Goal: Task Accomplishment & Management: Complete application form

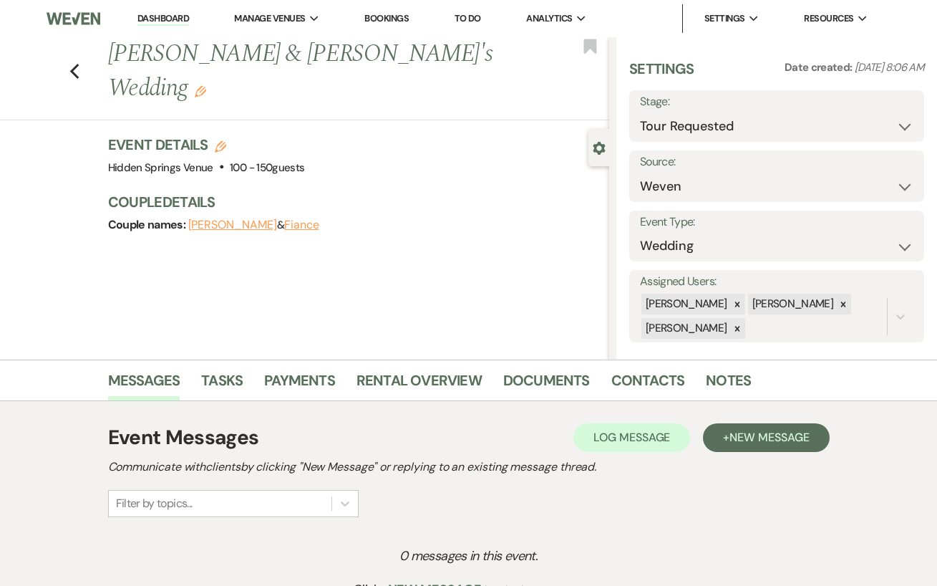
select select "2"
select select "1"
click at [166, 18] on link "Dashboard" at bounding box center [163, 19] width 52 height 14
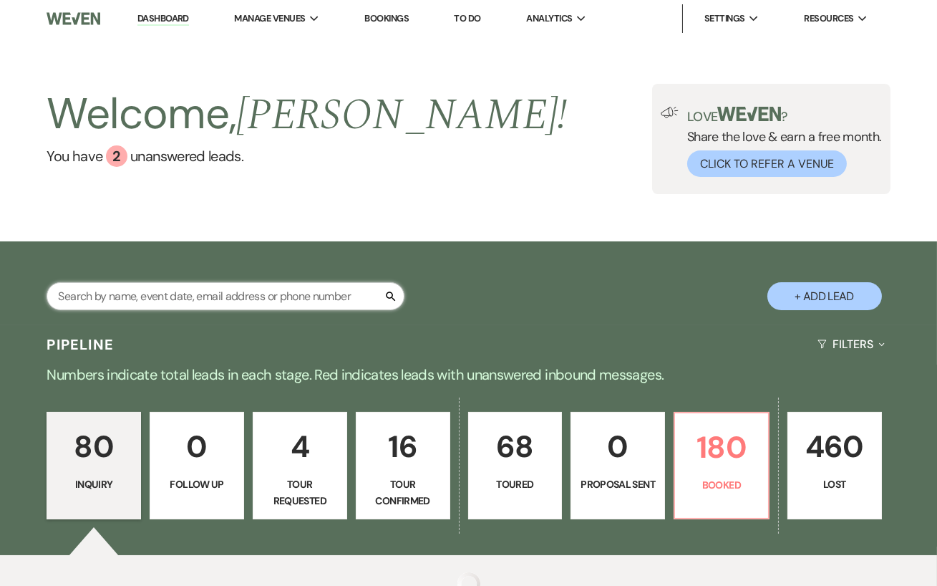
click at [131, 300] on input "text" at bounding box center [226, 296] width 358 height 28
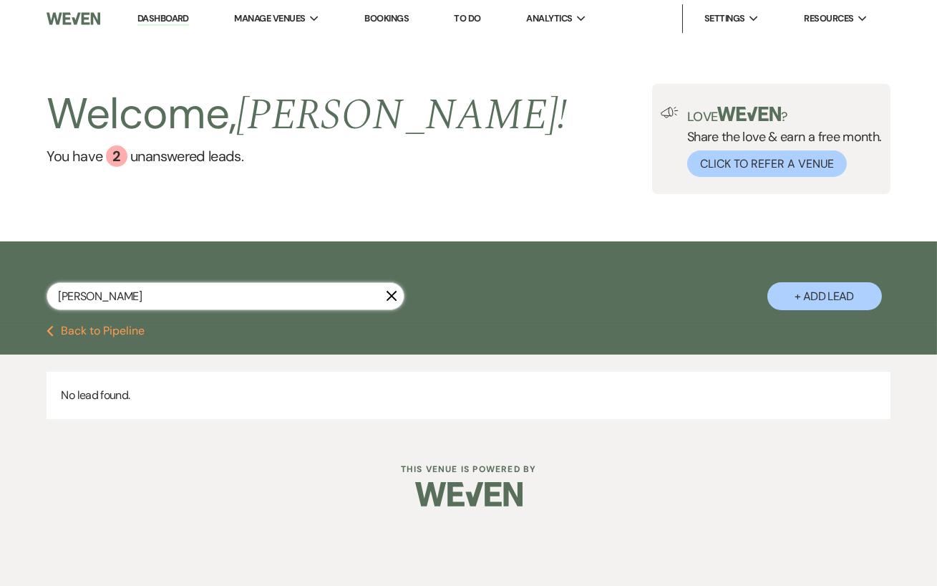
type input "aud"
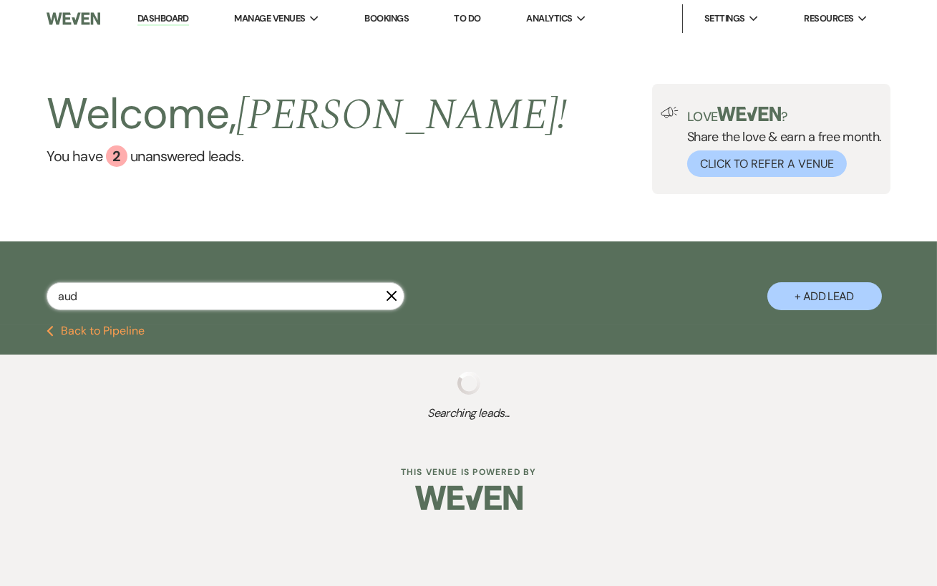
select select "8"
select select "3"
select select "8"
select select "5"
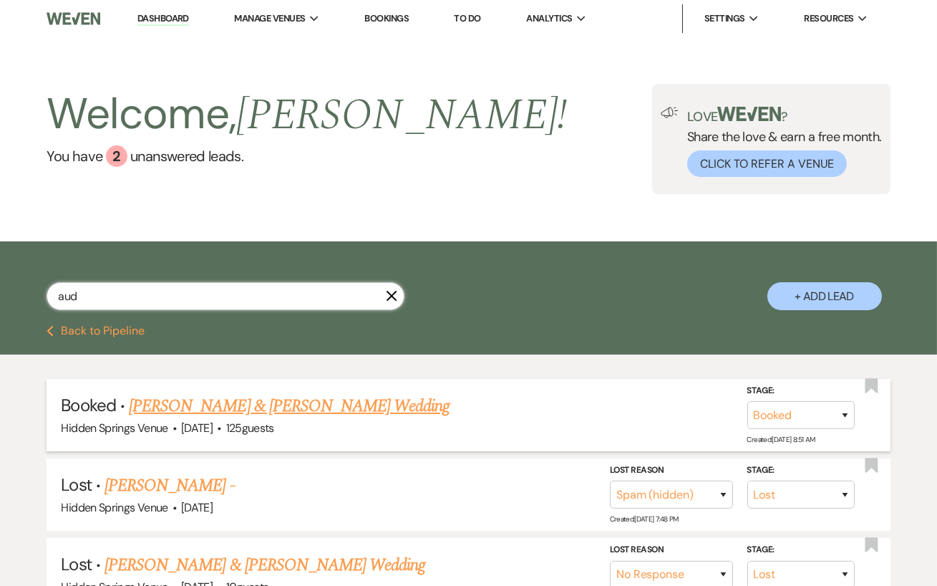
type input "aud"
click at [227, 399] on link "[PERSON_NAME] & [PERSON_NAME] Wedding" at bounding box center [289, 406] width 321 height 26
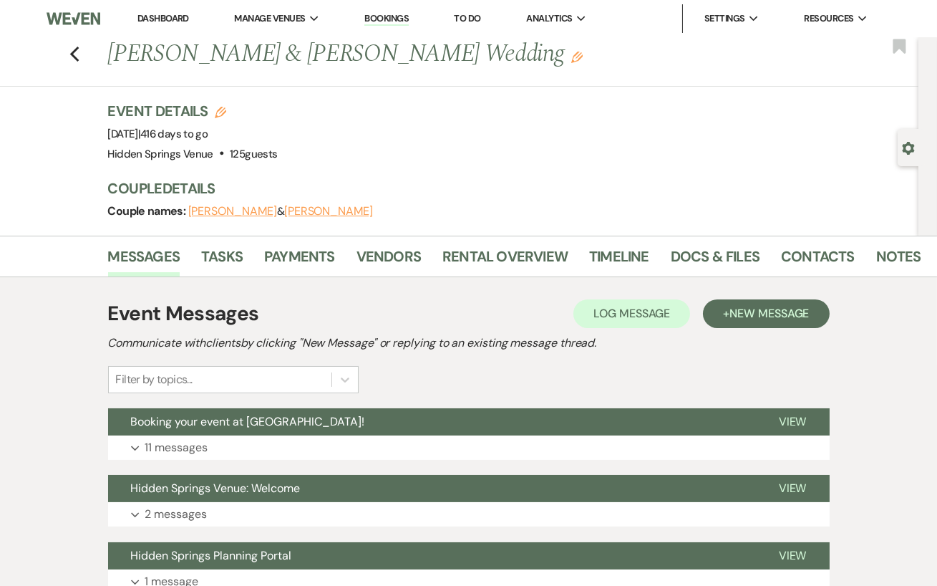
click at [179, 18] on link "Dashboard" at bounding box center [163, 18] width 52 height 12
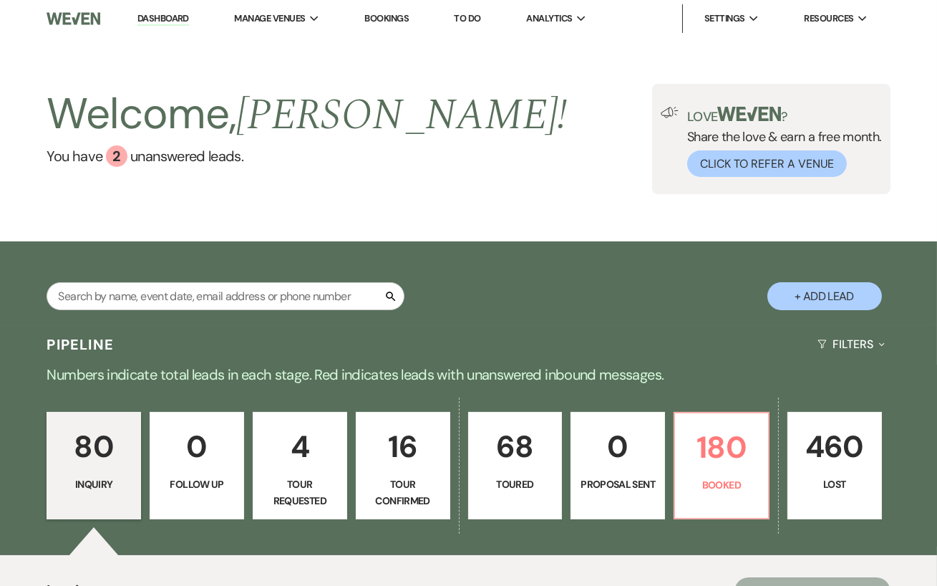
click at [831, 293] on button "+ Add Lead" at bounding box center [824, 296] width 115 height 28
select select "638"
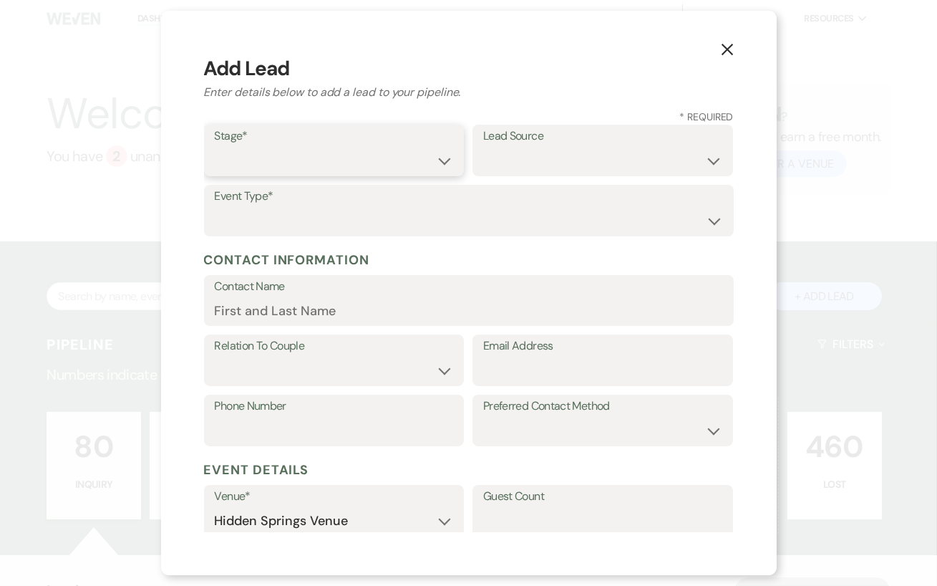
click at [276, 155] on select "Inquiry Follow Up Tour Requested Tour Confirmed Toured Proposal Sent Booked Lost" at bounding box center [334, 161] width 239 height 28
select select "1"
click at [523, 161] on select "Weven Venue Website Instagram Facebook Pinterest Google The Knot Wedding Wire H…" at bounding box center [602, 161] width 239 height 28
select select "15"
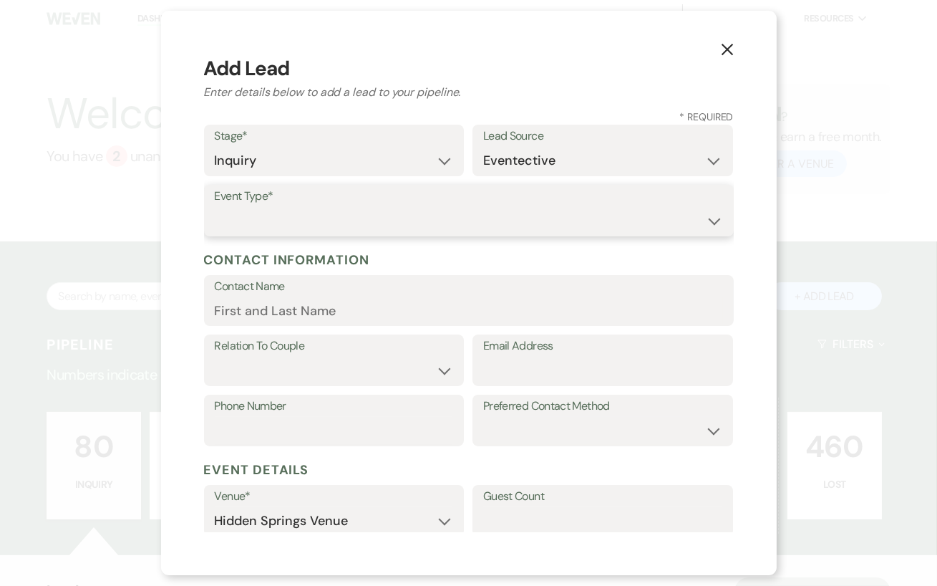
click at [274, 221] on select "Wedding Anniversary Party Baby Shower Bachelorette / Bachelor Party Birthday Pa…" at bounding box center [469, 221] width 508 height 28
select select "1"
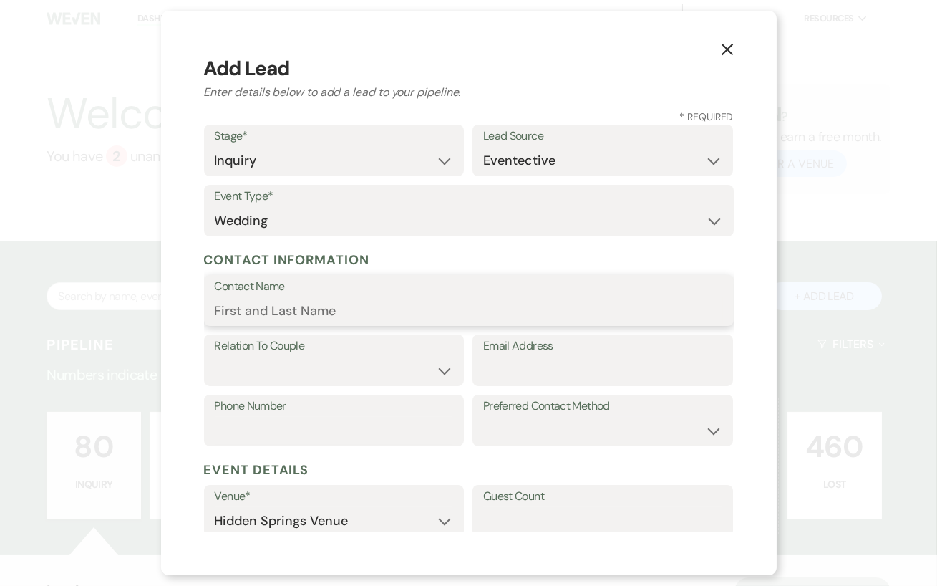
click at [254, 314] on input "Contact Name" at bounding box center [469, 310] width 508 height 28
type input "[PERSON_NAME]"
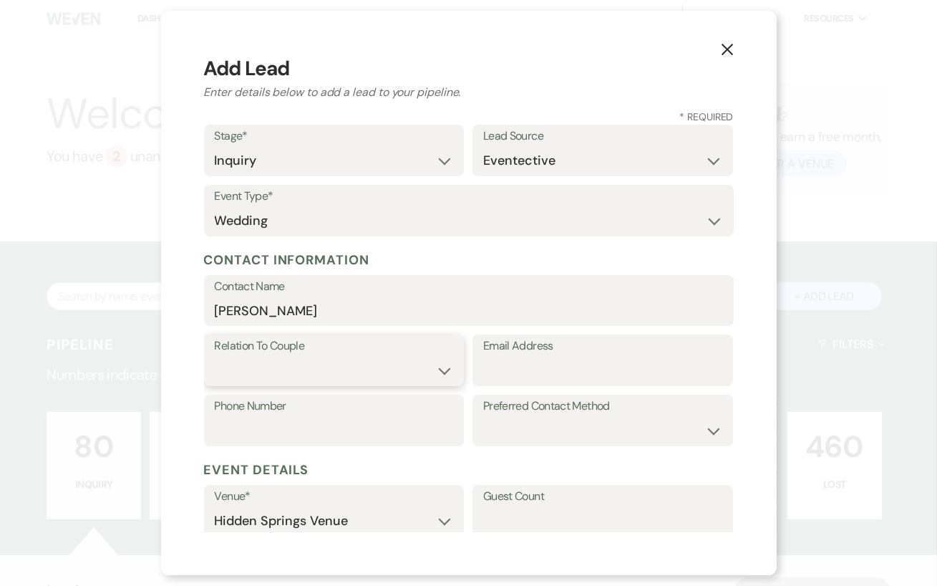
click at [319, 372] on select "Couple Planner Parent of Couple Family Member Friend Other" at bounding box center [334, 371] width 239 height 28
select select "1"
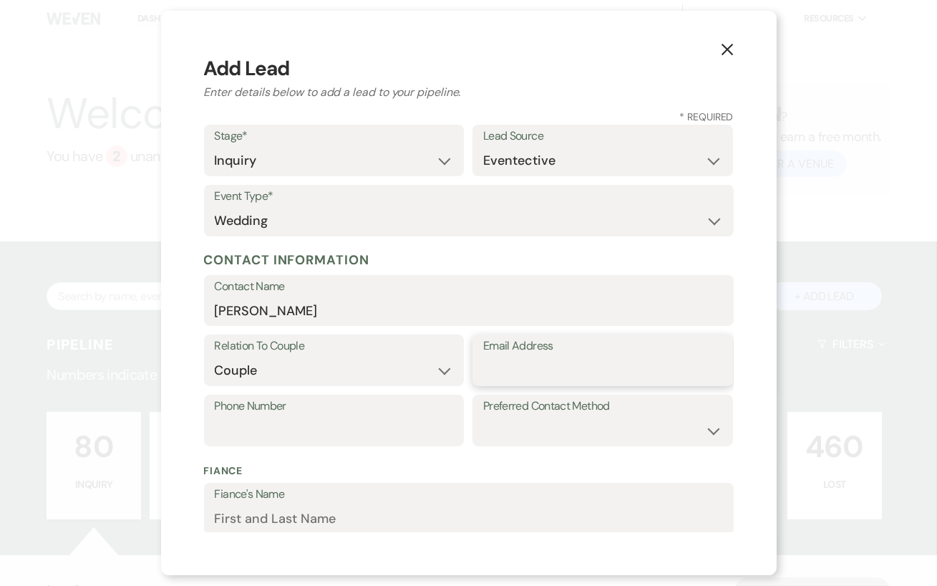
click at [564, 365] on input "Email Address" at bounding box center [602, 371] width 239 height 28
paste input "[EMAIL_ADDRESS][DOMAIN_NAME]"
type input "[EMAIL_ADDRESS][DOMAIN_NAME]"
click at [331, 442] on input "Phone Number" at bounding box center [334, 431] width 239 height 28
paste input "[PHONE_NUMBER]"
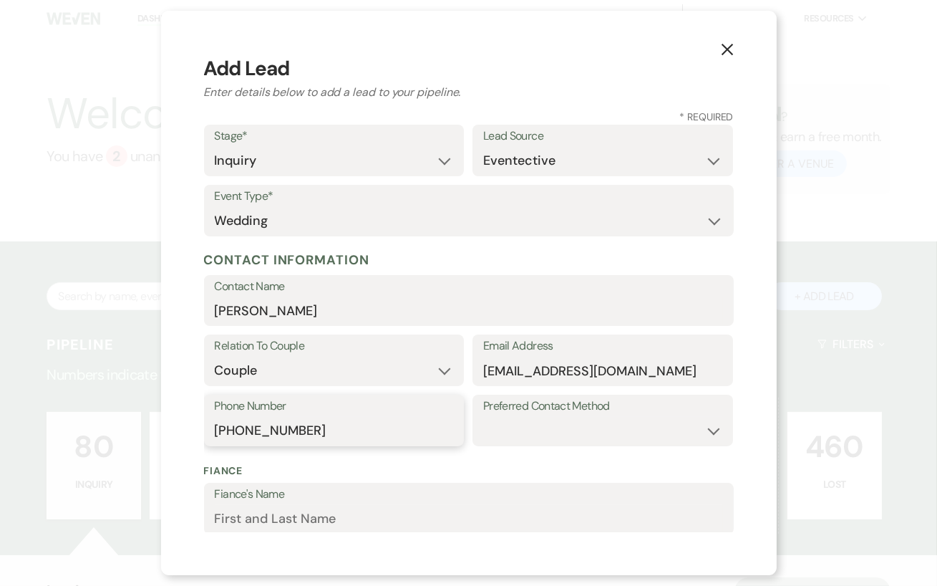
type input "[PHONE_NUMBER]"
click at [387, 462] on div "Fiance Fiance's Name Fiance's Email Address Phone Number" at bounding box center [469, 529] width 530 height 148
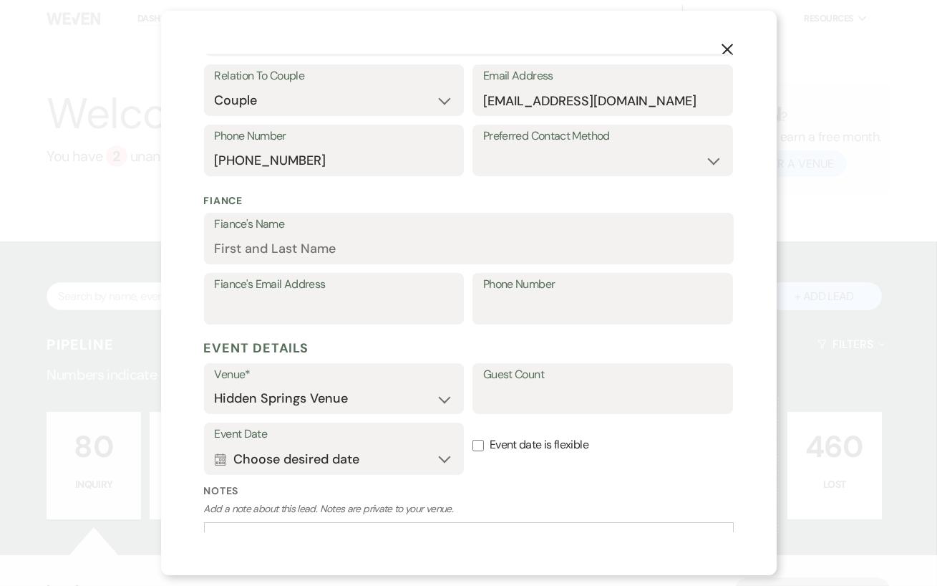
scroll to position [272, 0]
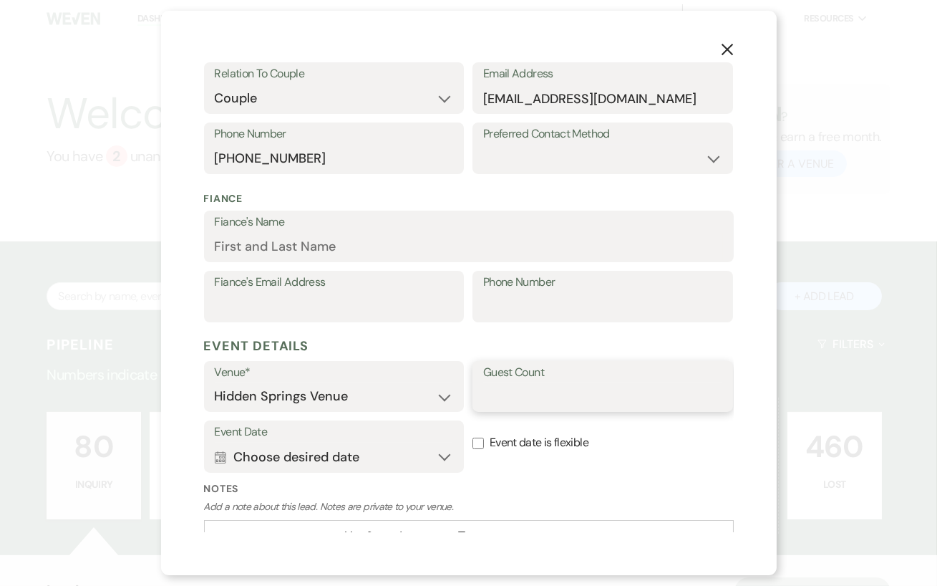
click at [509, 399] on input "Guest Count" at bounding box center [602, 396] width 239 height 28
type input "200"
click at [450, 457] on button "Calendar Choose desired date Expand" at bounding box center [334, 456] width 239 height 29
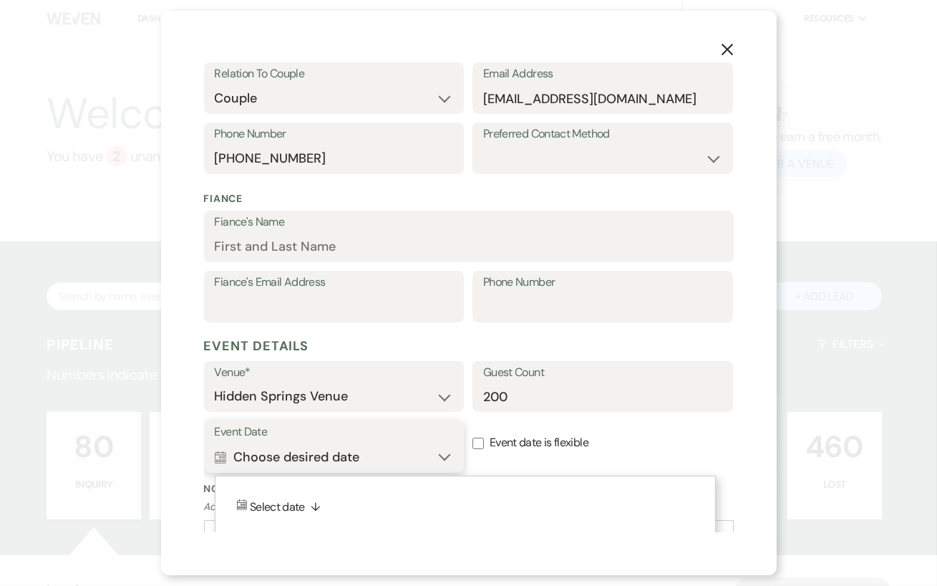
scroll to position [372, 0]
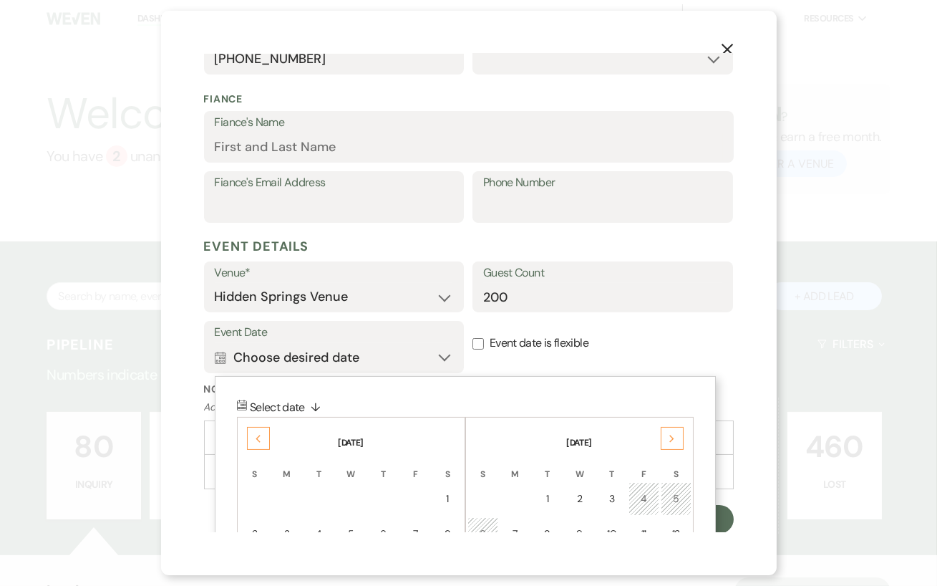
click at [674, 433] on div "Next" at bounding box center [672, 438] width 23 height 23
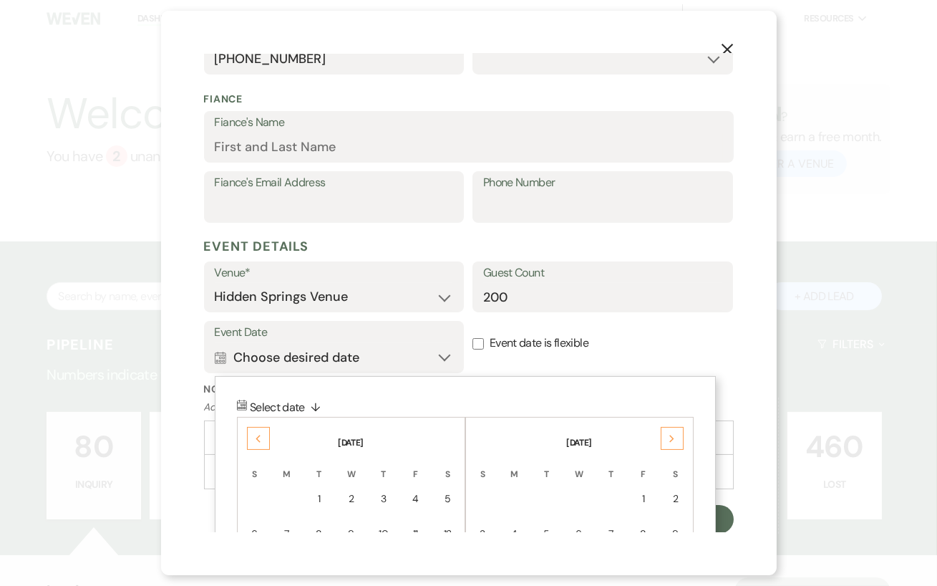
click at [674, 433] on div "Next" at bounding box center [672, 438] width 23 height 23
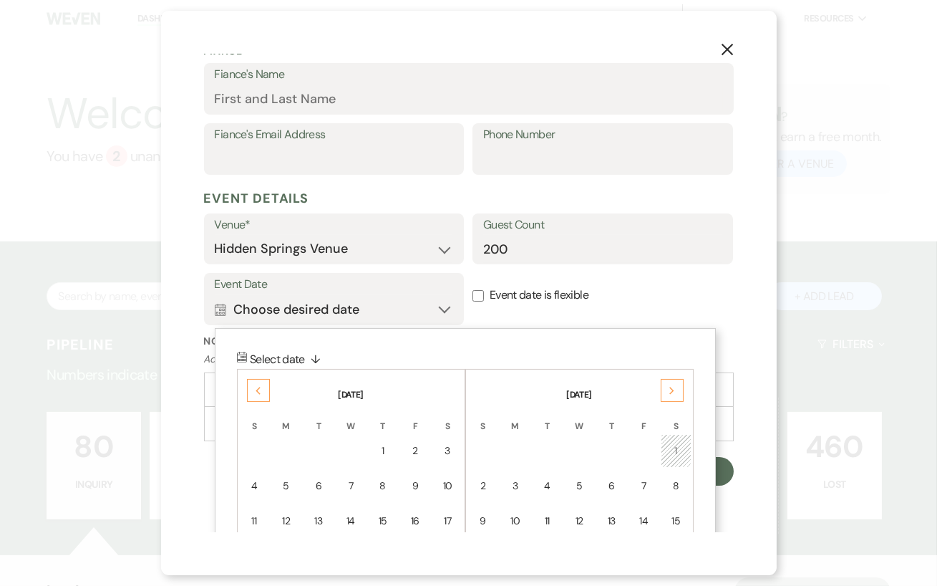
scroll to position [440, 0]
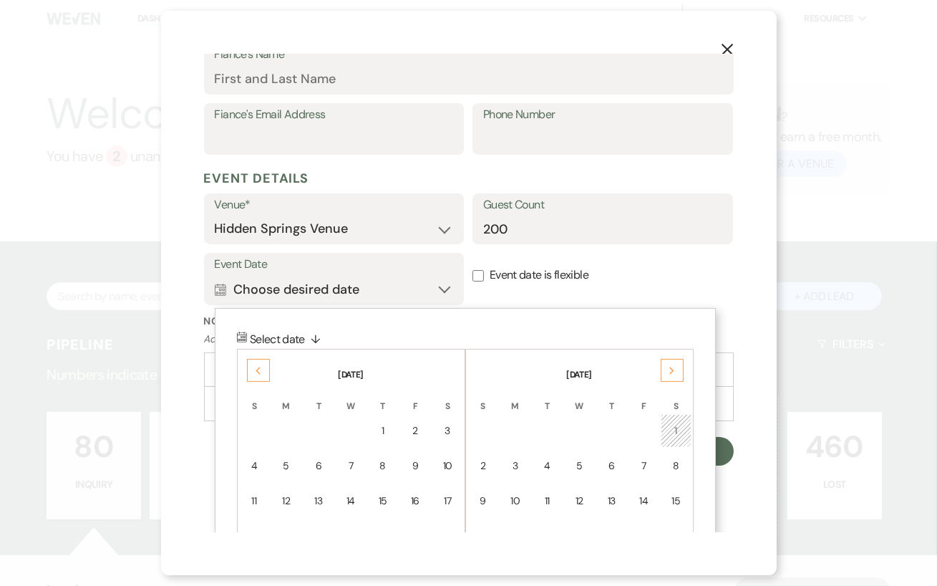
click at [675, 429] on div "1" at bounding box center [676, 430] width 12 height 15
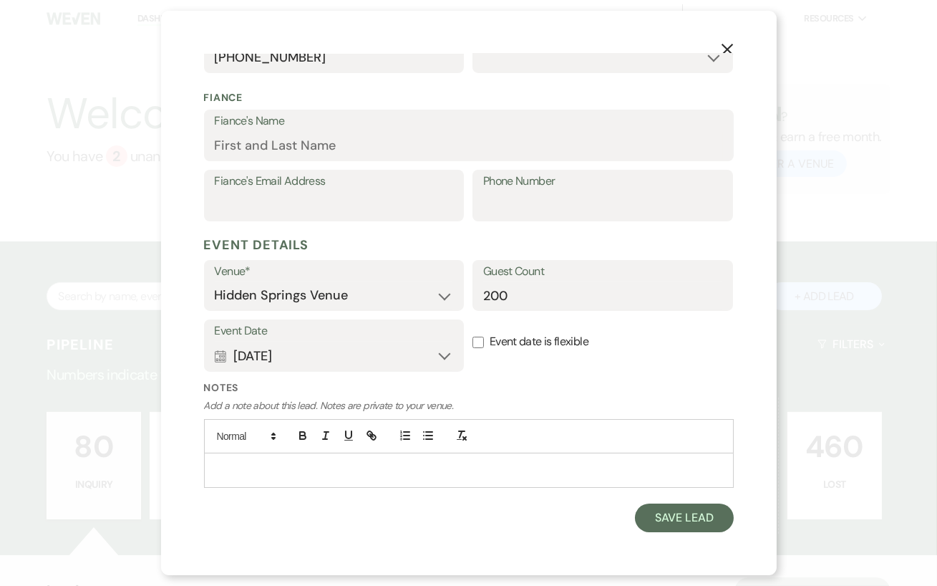
scroll to position [372, 0]
click at [708, 518] on button "Save Lead" at bounding box center [684, 519] width 98 height 29
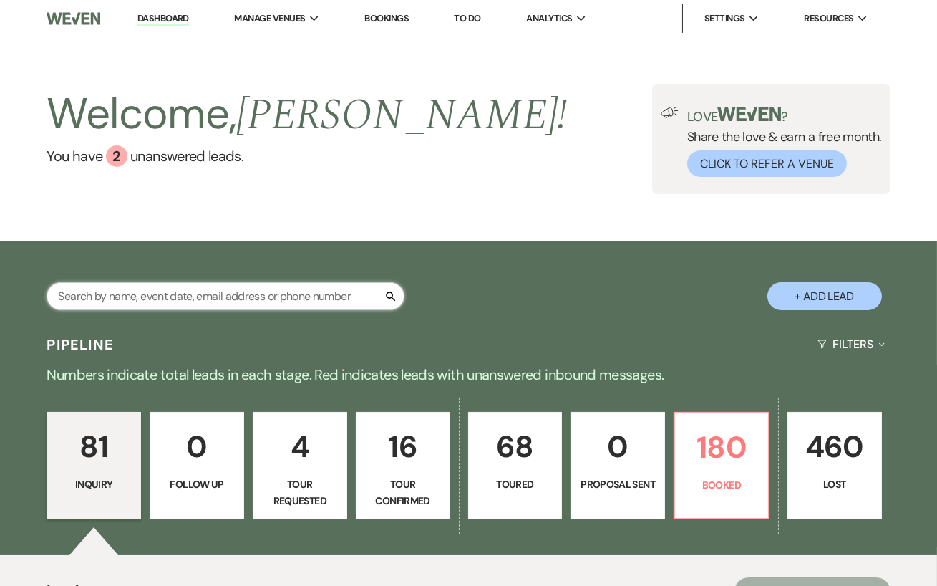
click at [306, 306] on input "text" at bounding box center [226, 296] width 358 height 28
type input "[PERSON_NAME]"
select select "2"
select select "5"
select select "8"
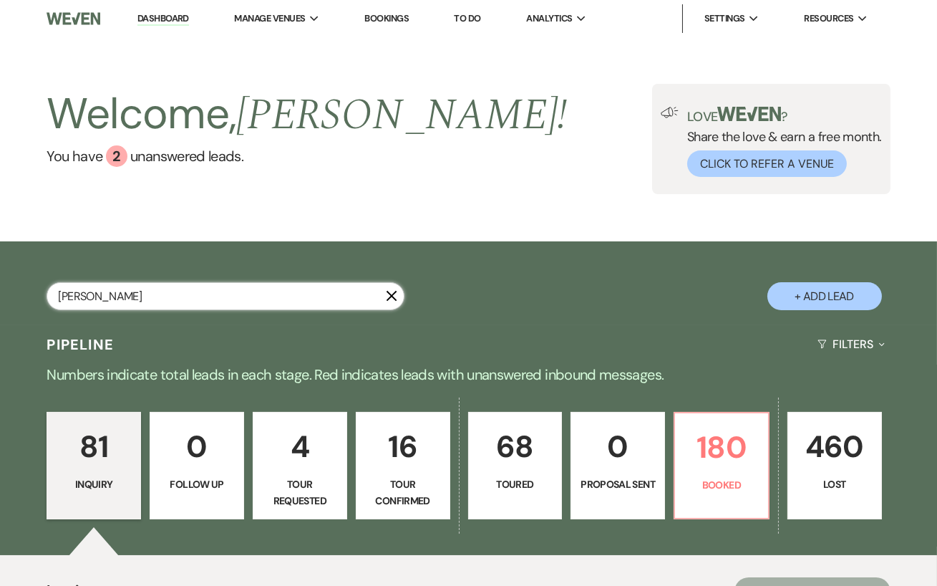
select select "11"
select select "8"
select select "4"
select select "5"
select select "8"
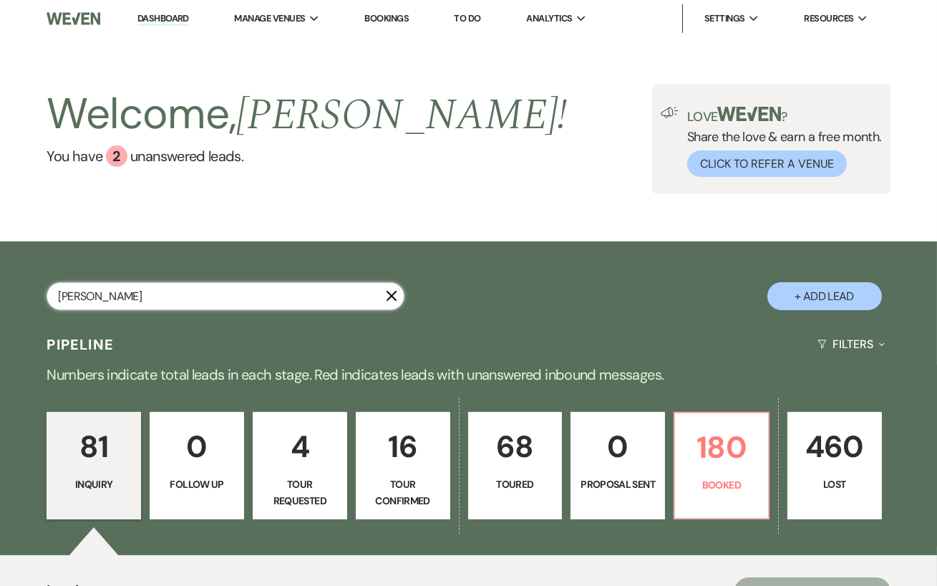
select select "5"
select select "8"
select select "5"
select select "8"
select select "11"
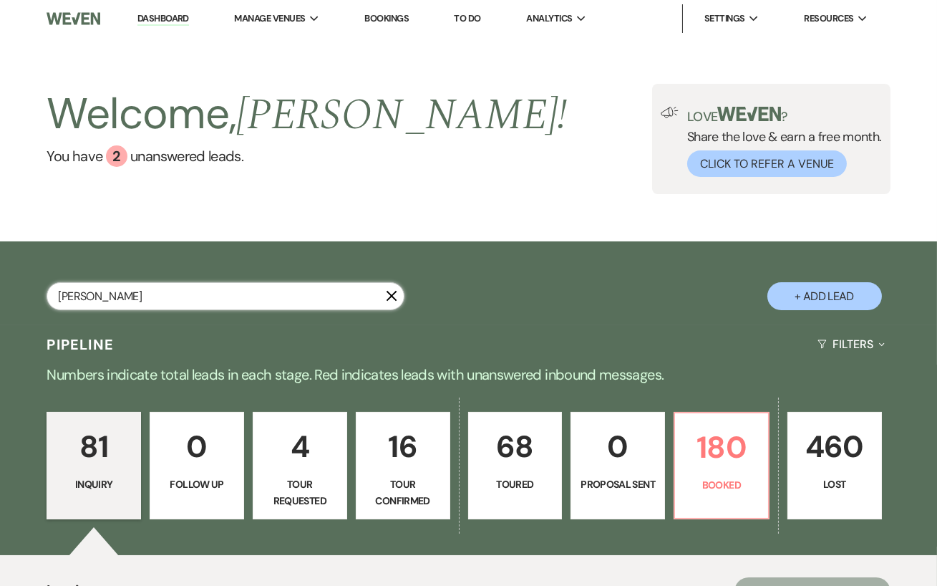
select select "8"
select select "5"
select select "8"
select select "5"
select select "8"
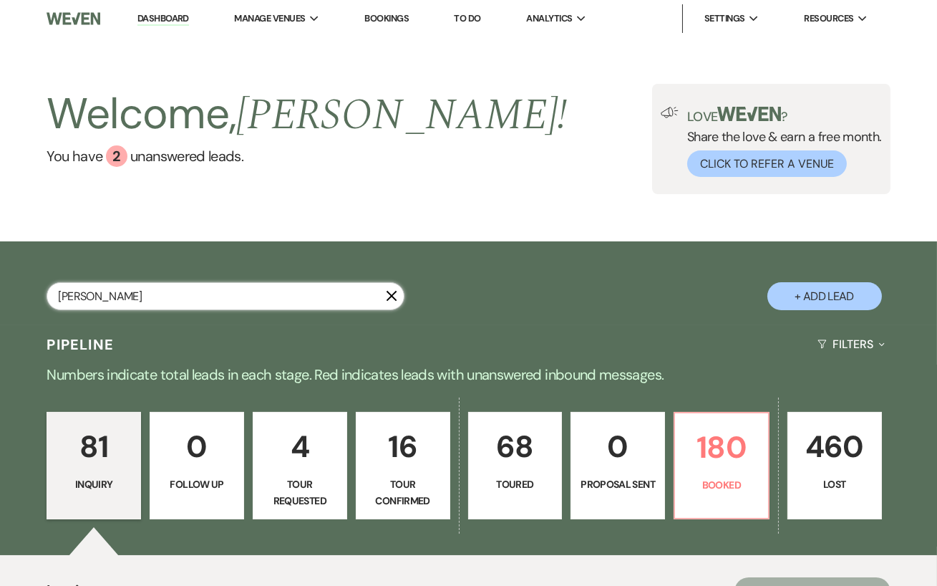
select select "5"
select select "8"
select select "5"
select select "8"
select select "5"
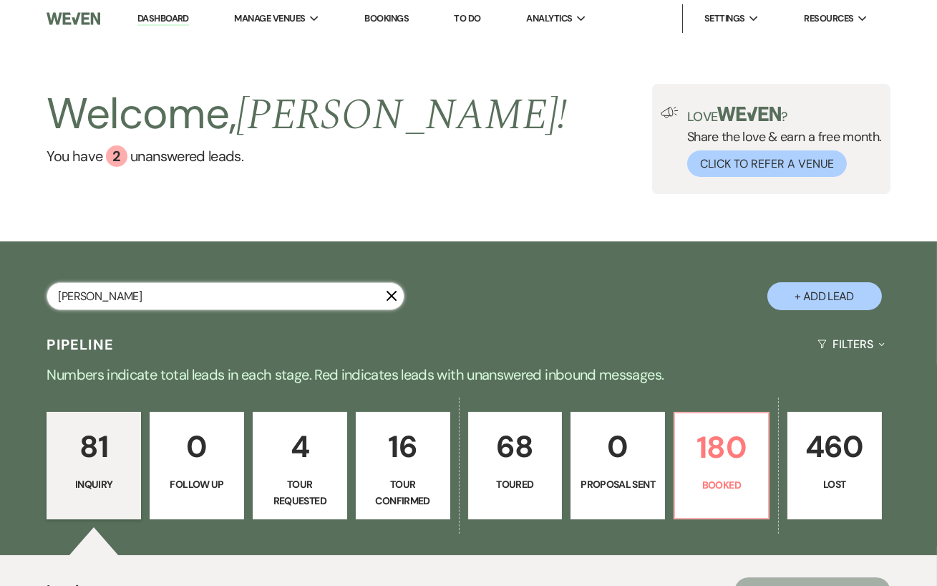
select select "8"
select select "5"
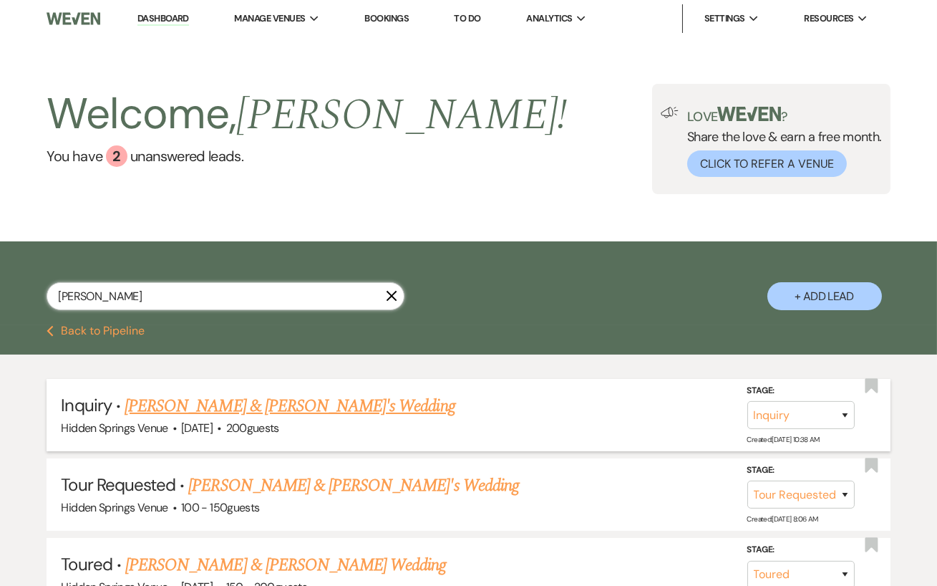
type input "[PERSON_NAME]"
click at [283, 407] on link "[PERSON_NAME] & [PERSON_NAME]'s Wedding" at bounding box center [290, 406] width 331 height 26
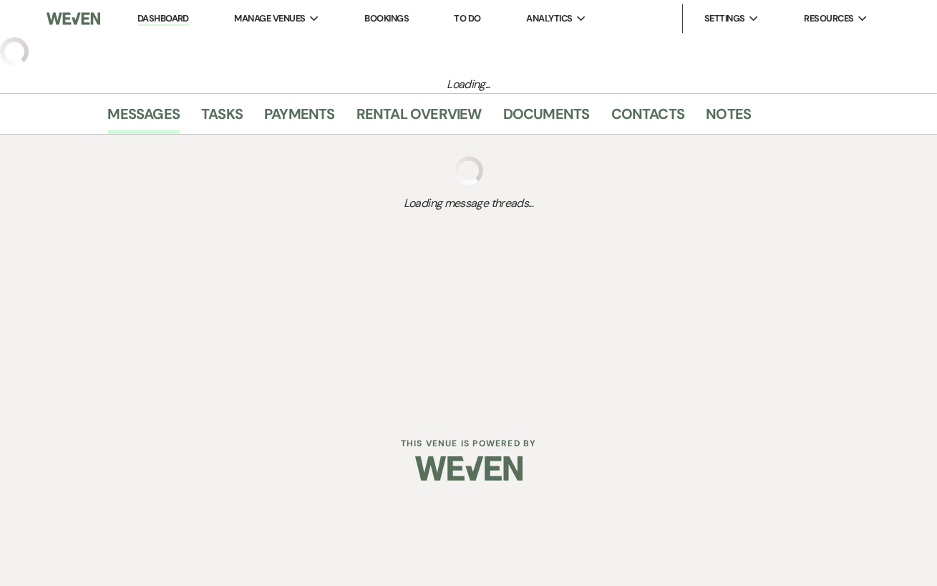
select select "15"
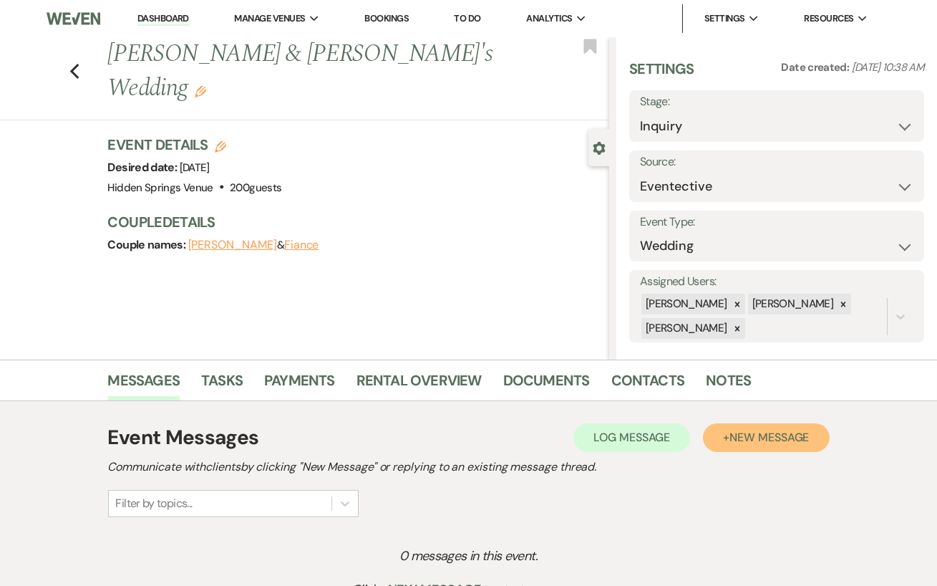
click at [770, 448] on button "+ New Message" at bounding box center [766, 437] width 126 height 29
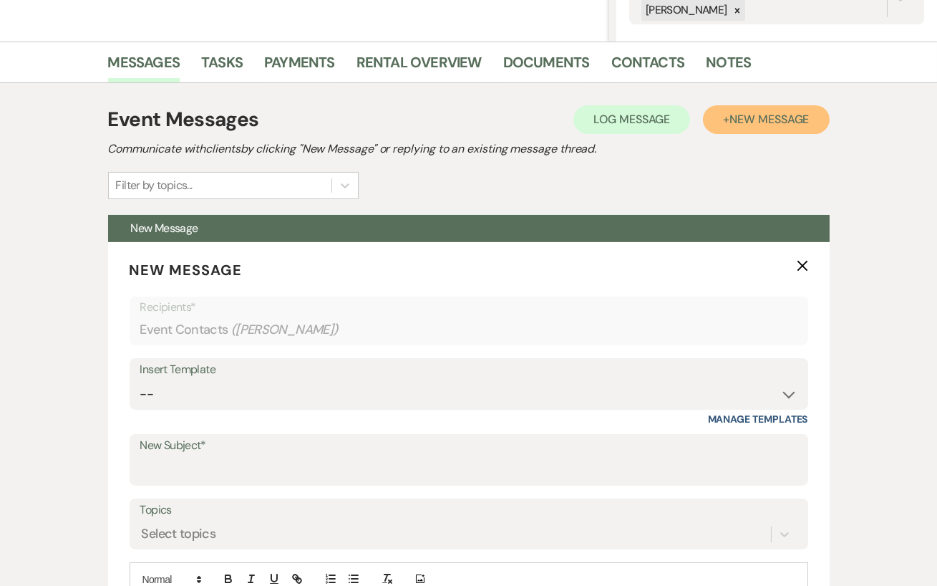
scroll to position [321, 0]
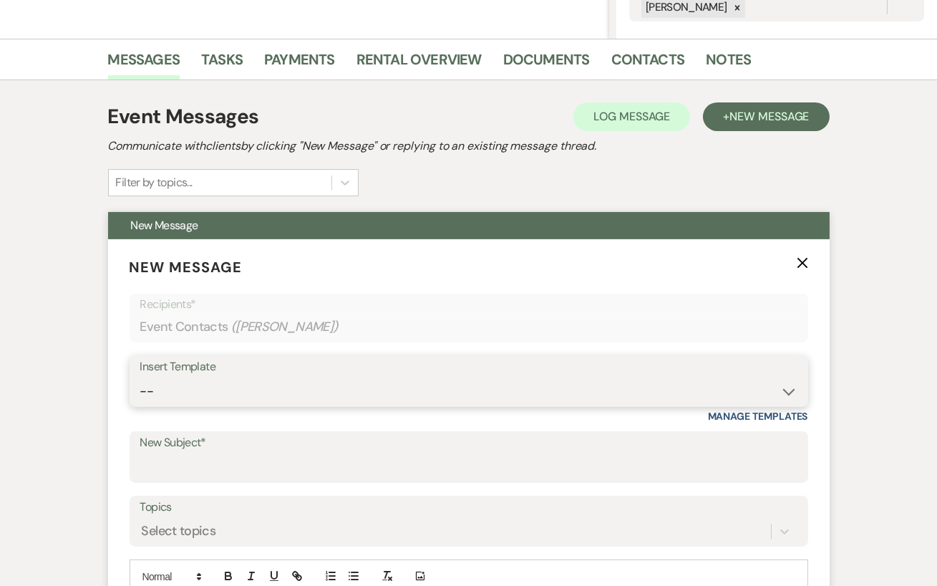
click at [310, 399] on select "-- Initial Inquiry Response Tour Request Response Follow Up Review Email Check-…" at bounding box center [468, 391] width 657 height 28
select select "4396"
type input "Hidden Springs Venue"
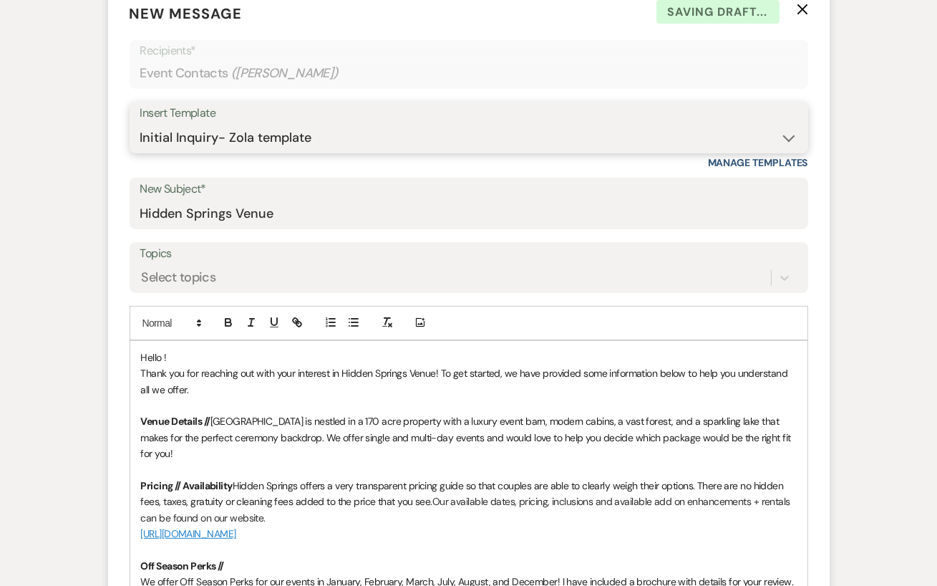
scroll to position [575, 0]
click at [163, 352] on span "Hello !" at bounding box center [154, 356] width 26 height 13
click at [457, 432] on span "[GEOGRAPHIC_DATA] is nestled in a 170 acre property with a luxury event barn, m…" at bounding box center [467, 436] width 653 height 45
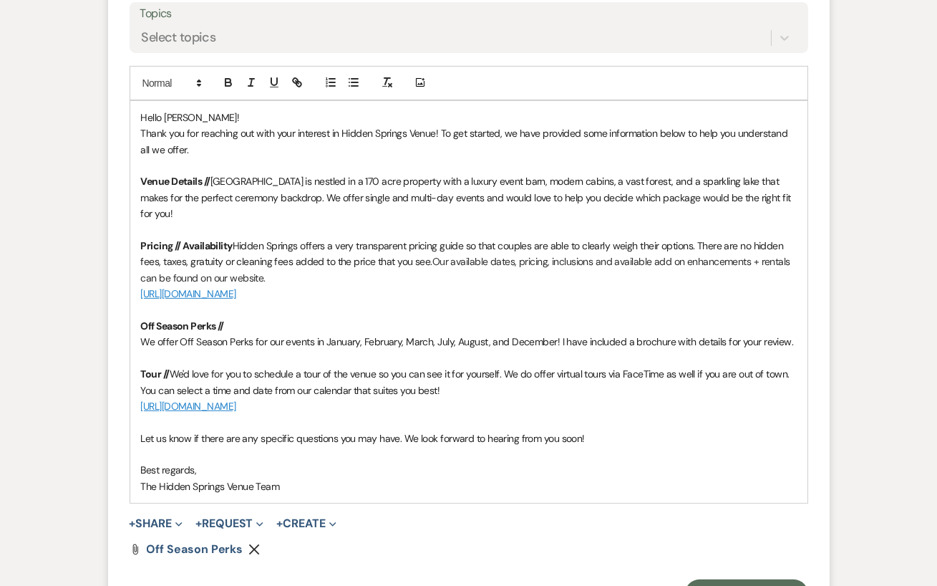
scroll to position [839, 0]
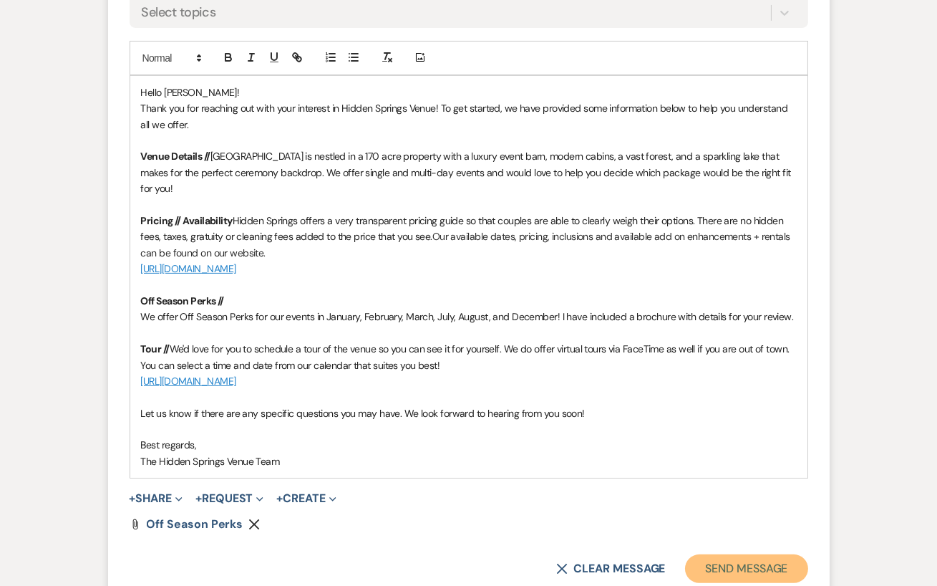
click at [772, 555] on button "Send Message" at bounding box center [746, 568] width 122 height 29
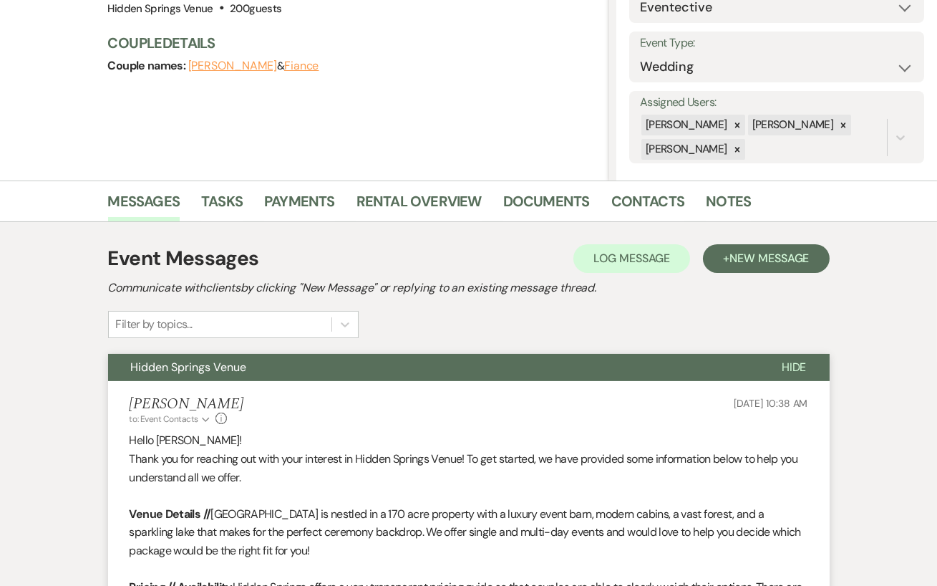
scroll to position [0, 0]
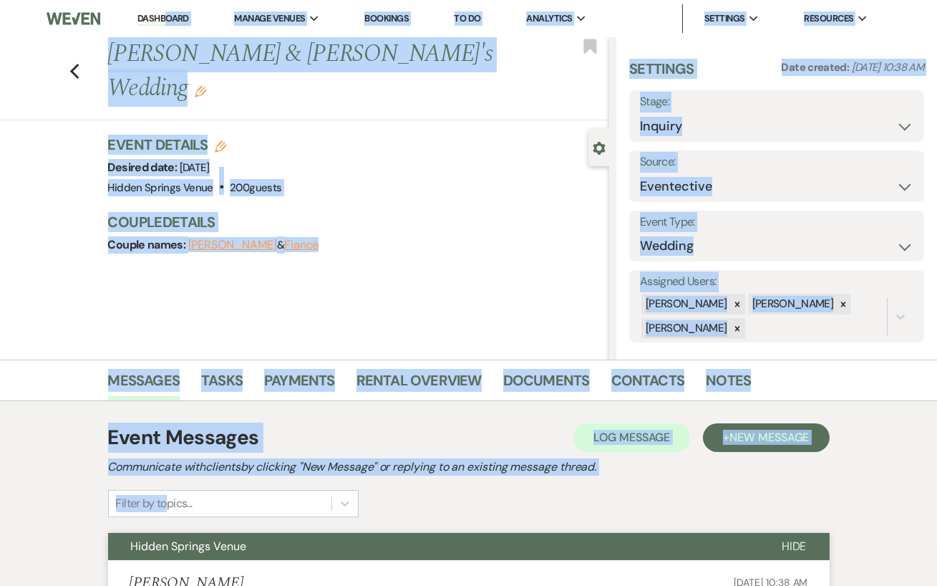
drag, startPoint x: 165, startPoint y: 11, endPoint x: 165, endPoint y: 511, distance: 499.7
click at [165, 11] on li "Dashboard" at bounding box center [163, 18] width 66 height 29
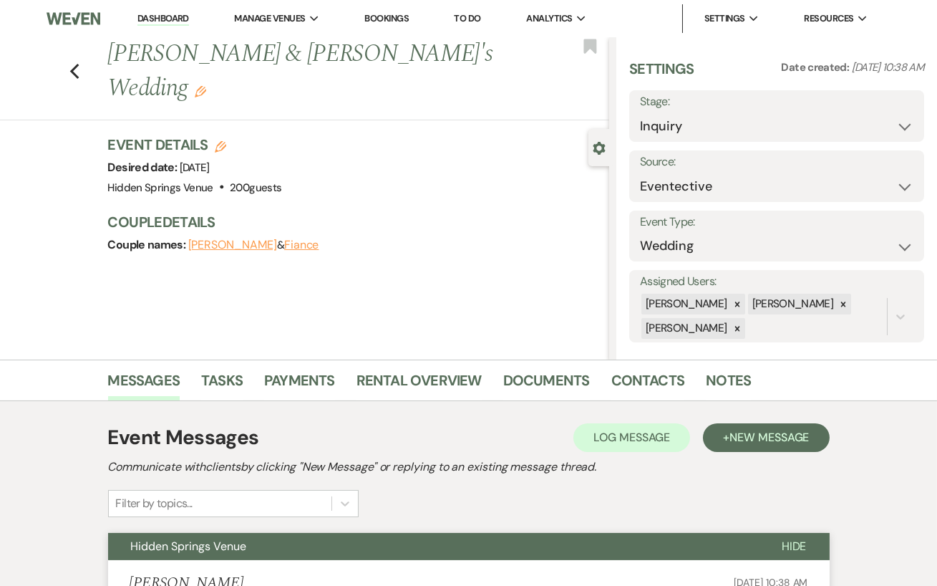
click at [133, 19] on li "Dashboard" at bounding box center [163, 18] width 66 height 29
drag, startPoint x: 142, startPoint y: 19, endPoint x: 327, endPoint y: 0, distance: 185.7
click at [143, 19] on link "Dashboard" at bounding box center [163, 19] width 52 height 14
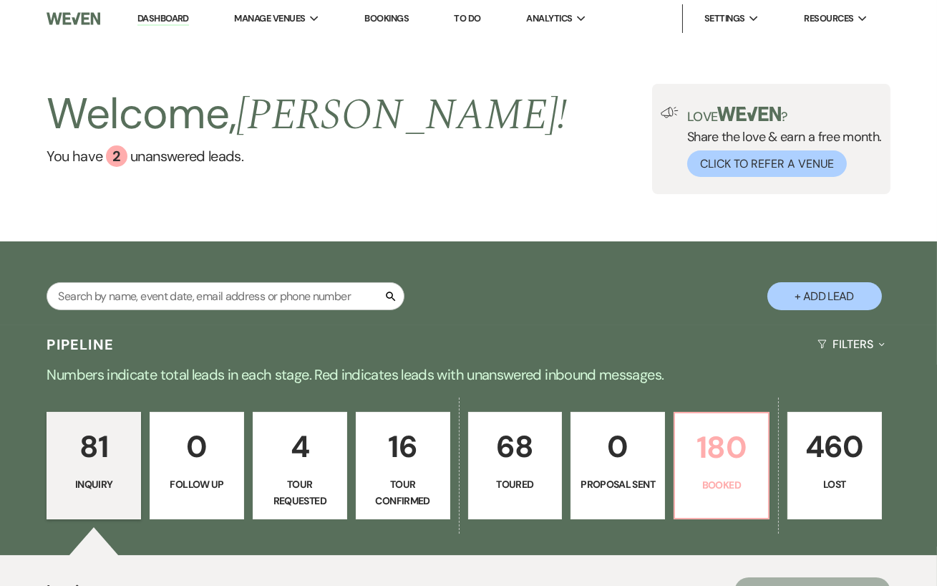
click at [707, 431] on p "180" at bounding box center [722, 447] width 76 height 48
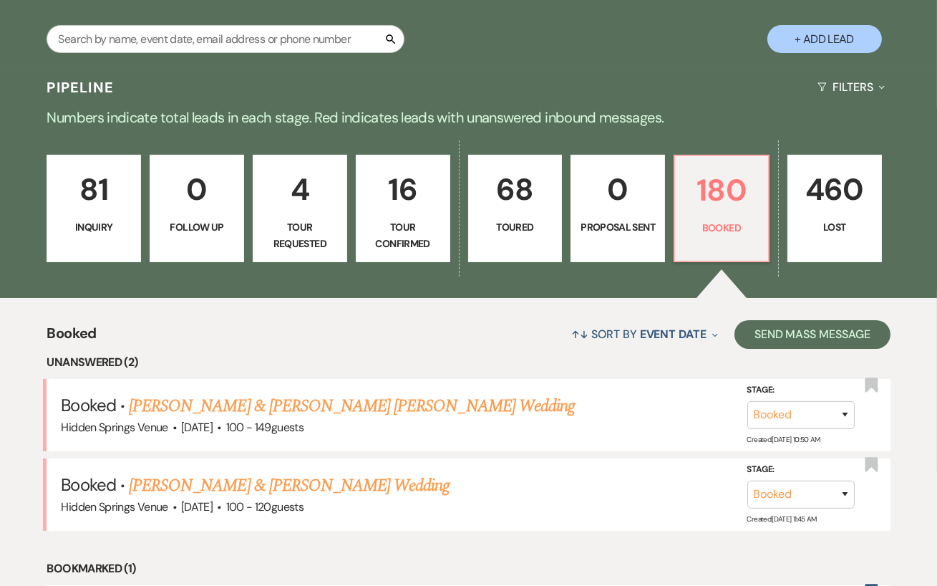
scroll to position [287, 0]
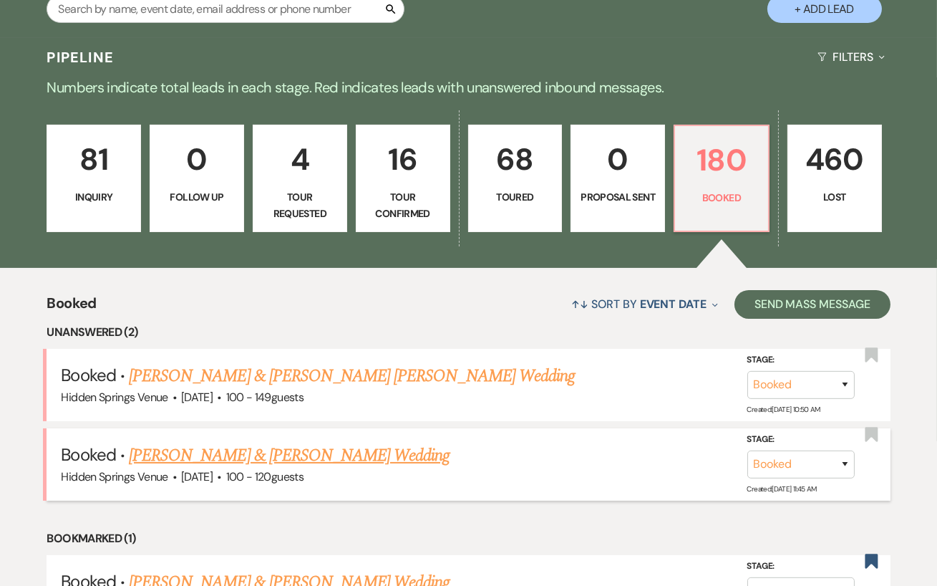
click at [337, 456] on link "[PERSON_NAME] & [PERSON_NAME] Wedding" at bounding box center [289, 455] width 321 height 26
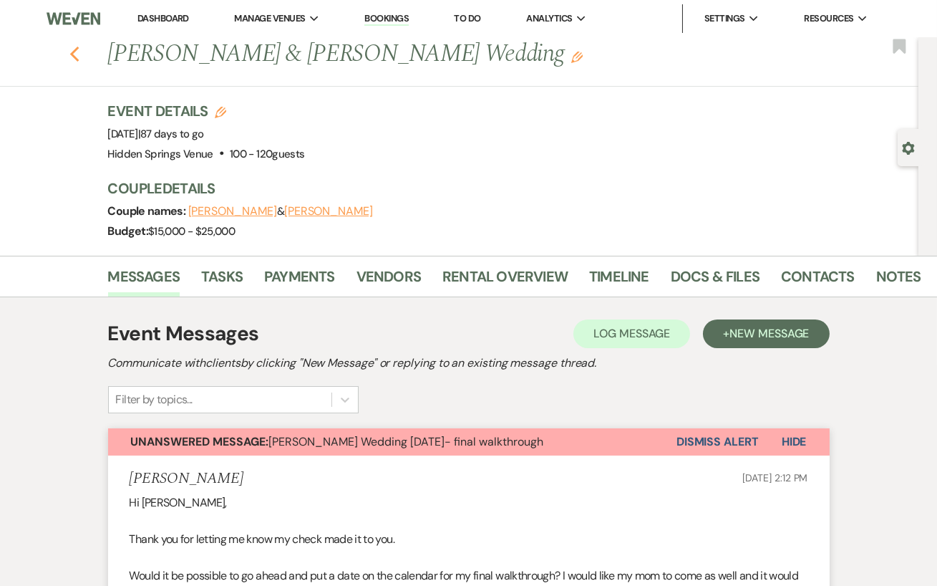
click at [73, 49] on icon "Previous" at bounding box center [74, 54] width 11 height 17
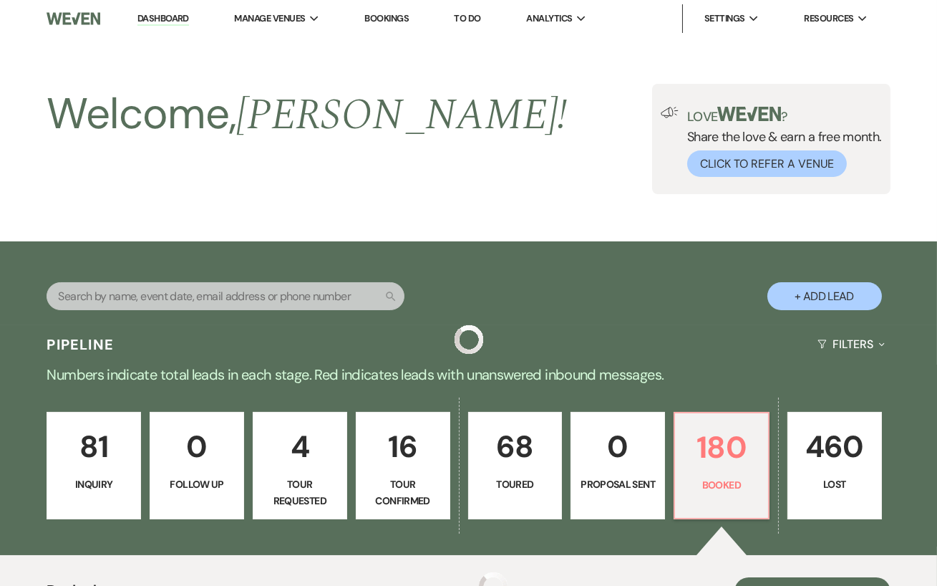
scroll to position [287, 0]
